Goal: Complete application form

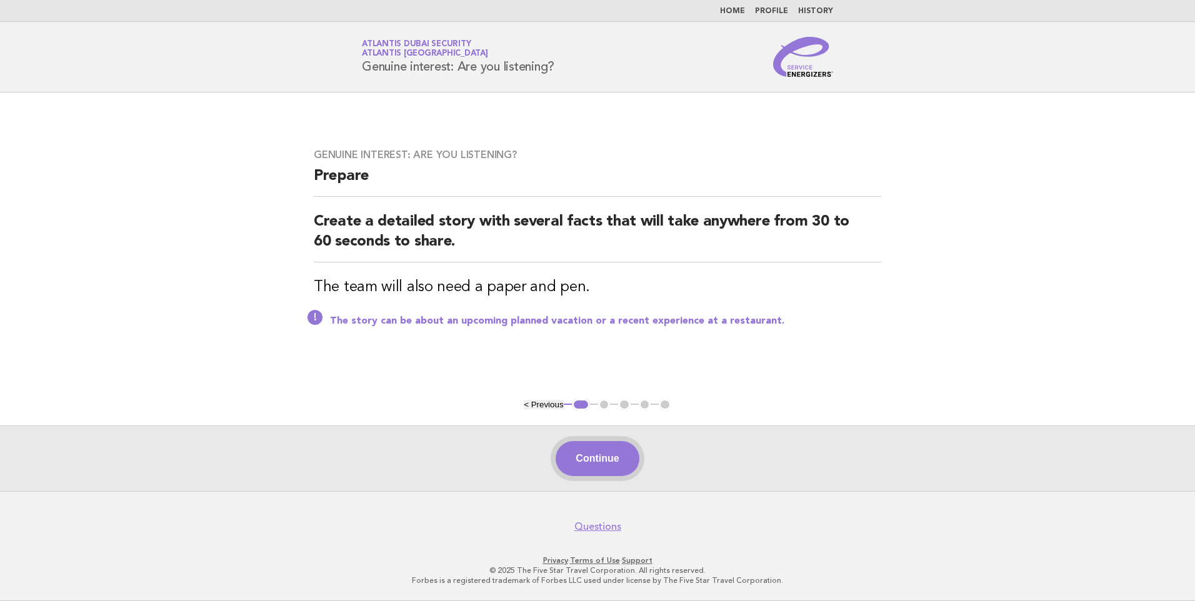
click at [596, 465] on button "Continue" at bounding box center [597, 458] width 83 height 35
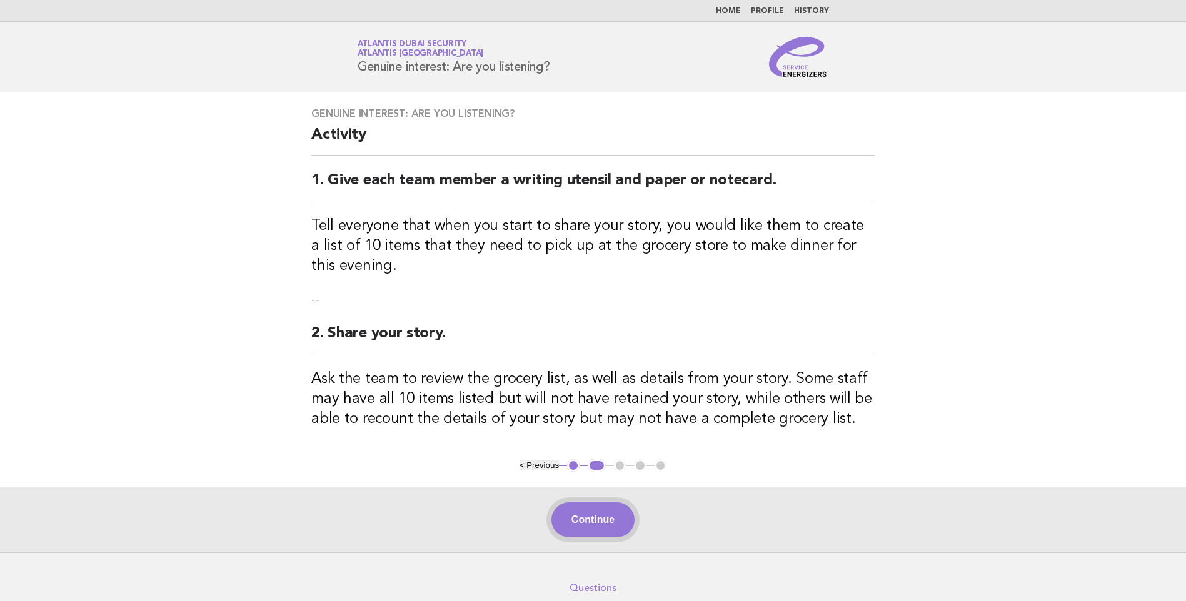
click at [589, 523] on button "Continue" at bounding box center [592, 520] width 83 height 35
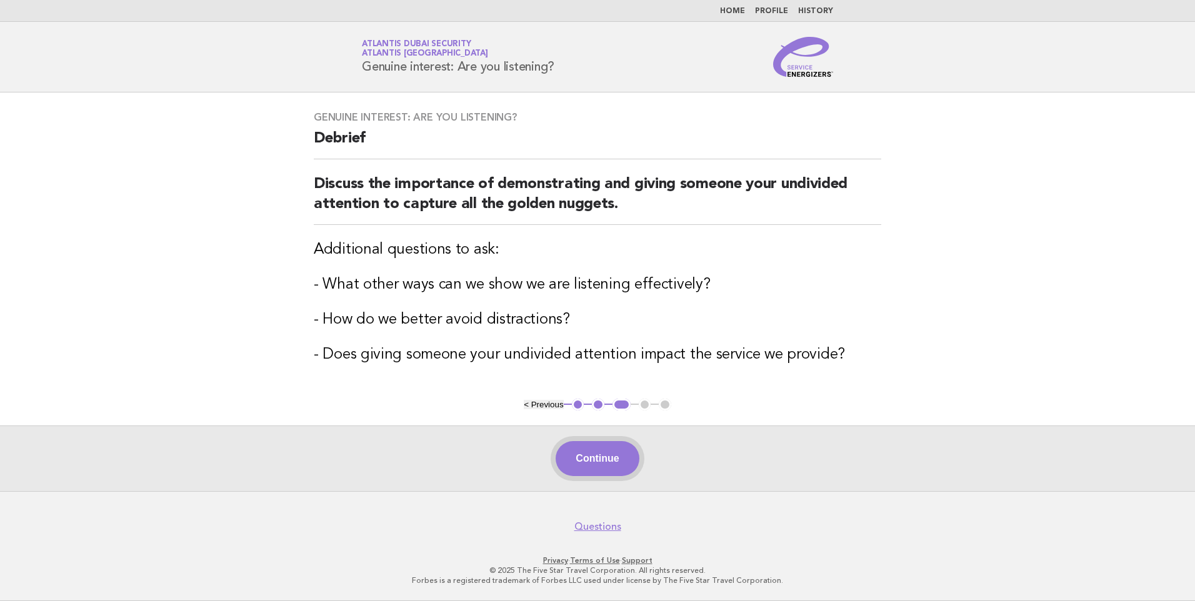
click at [603, 464] on button "Continue" at bounding box center [597, 458] width 83 height 35
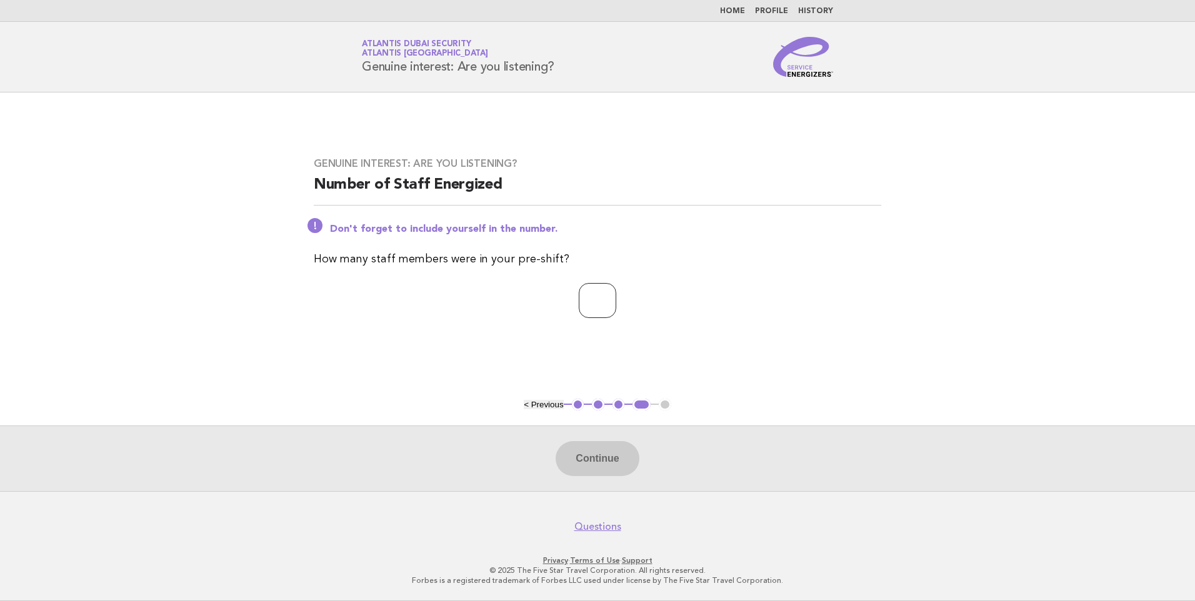
click at [579, 296] on input "number" at bounding box center [598, 300] width 38 height 35
click at [616, 296] on input "*" at bounding box center [598, 300] width 38 height 35
click at [616, 296] on input "**" at bounding box center [598, 300] width 38 height 35
click at [616, 305] on input "*" at bounding box center [598, 300] width 38 height 35
type input "*"
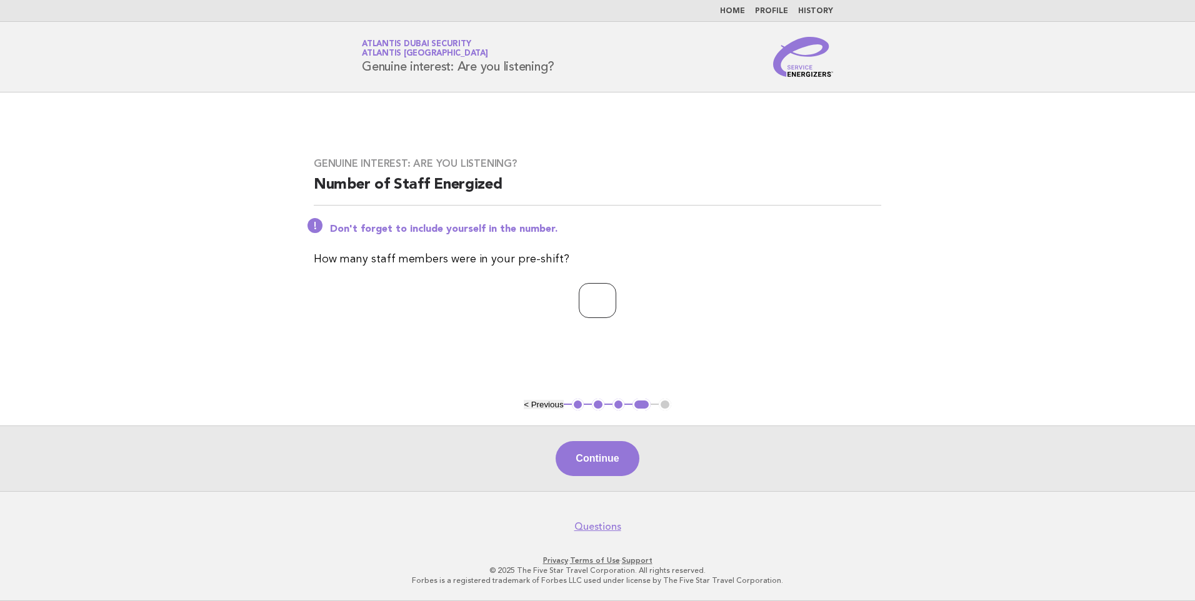
click at [616, 305] on input "*" at bounding box center [598, 300] width 38 height 35
click at [609, 463] on button "Continue" at bounding box center [597, 458] width 83 height 35
